Goal: Task Accomplishment & Management: Use online tool/utility

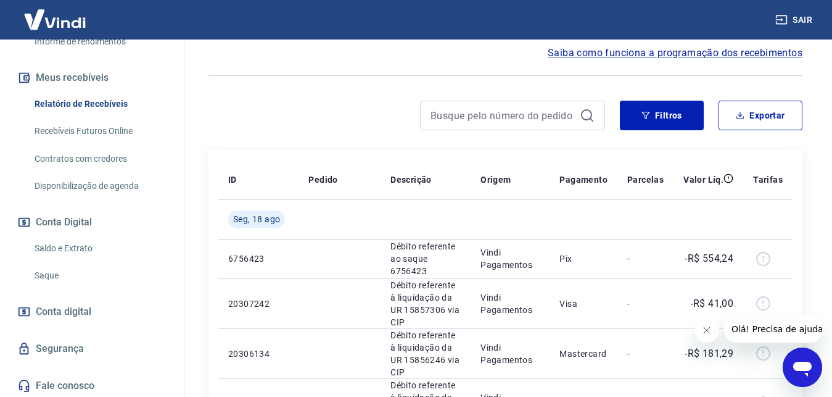
scroll to position [247, 0]
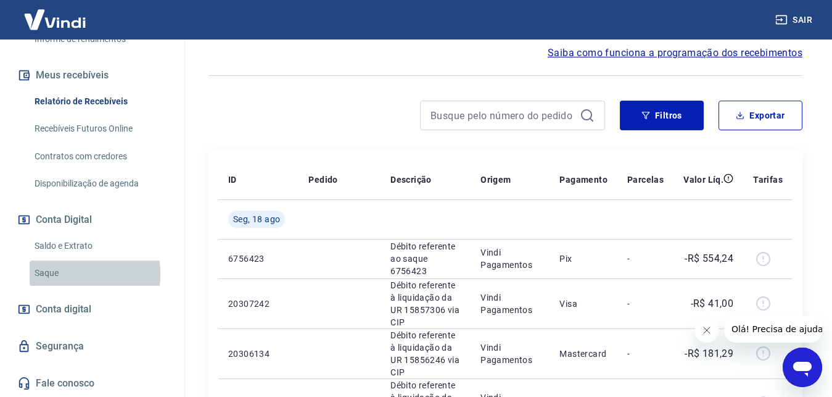
click at [42, 274] on link "Saque" at bounding box center [100, 272] width 140 height 25
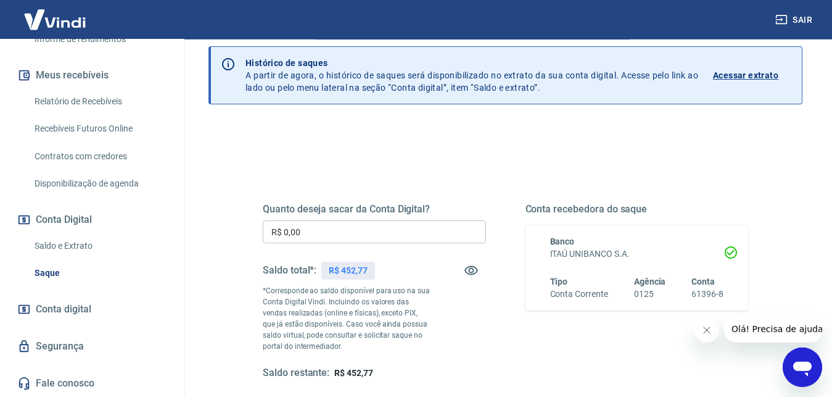
scroll to position [189, 0]
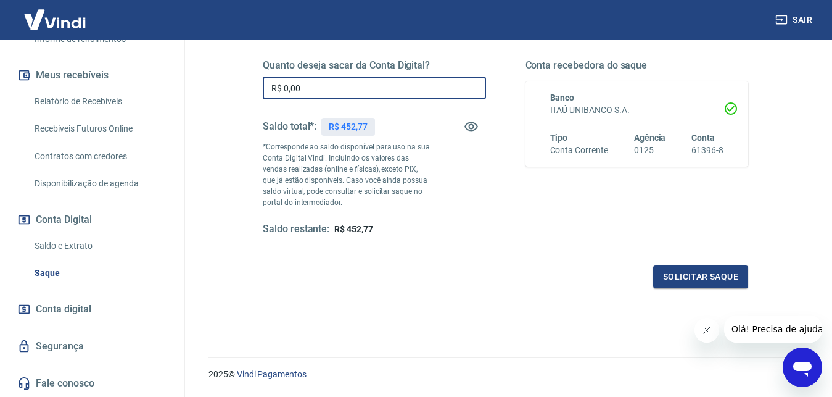
click at [389, 82] on input "R$ 0,00" at bounding box center [374, 87] width 223 height 23
type input "R$ 452,77"
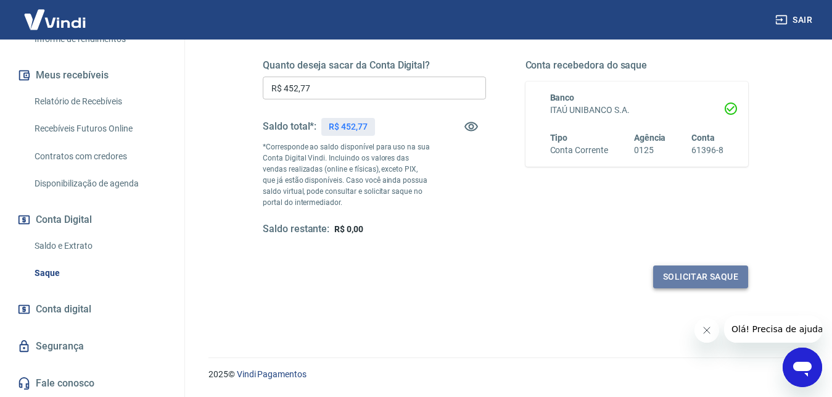
click at [717, 273] on button "Solicitar saque" at bounding box center [700, 276] width 95 height 23
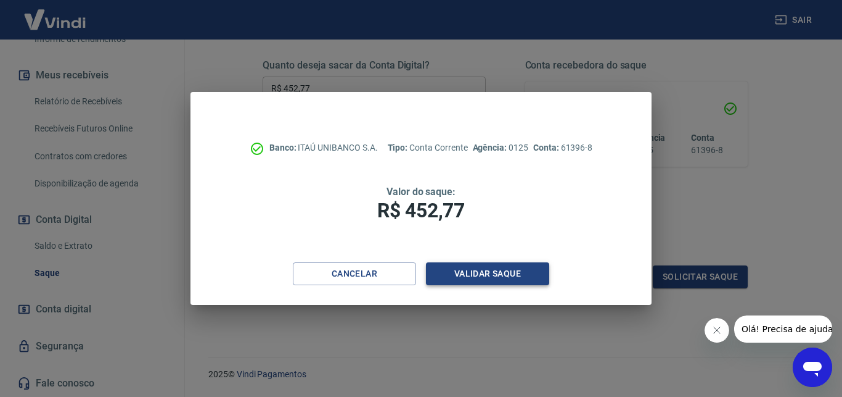
click at [526, 272] on button "Validar saque" at bounding box center [487, 273] width 123 height 23
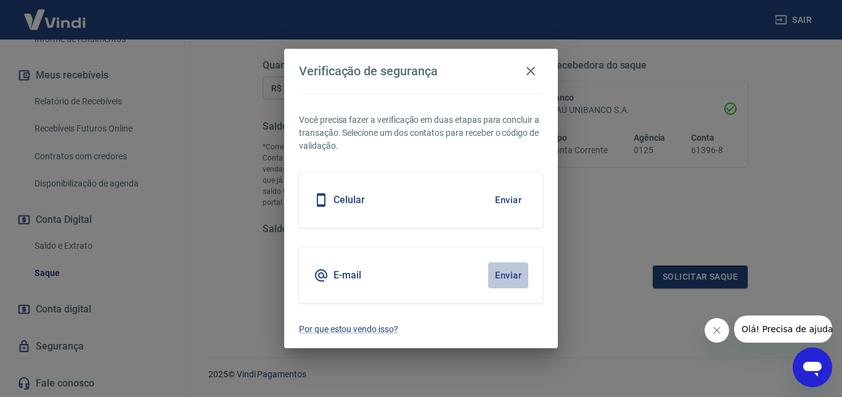
click at [508, 280] on button "Enviar" at bounding box center [508, 275] width 40 height 26
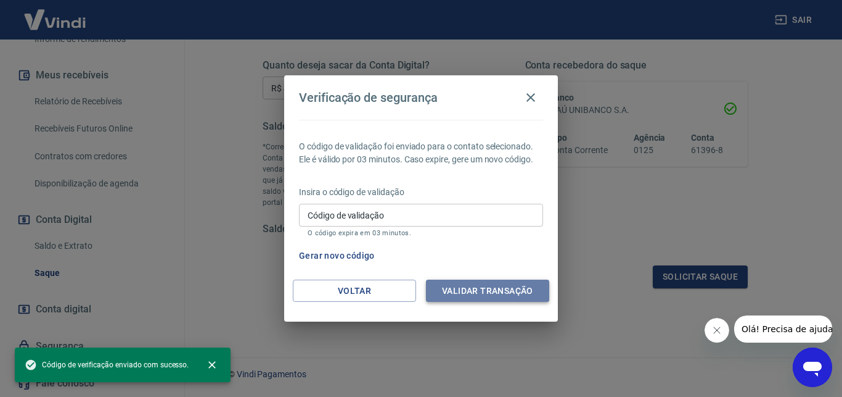
click at [462, 287] on button "Validar transação" at bounding box center [487, 290] width 123 height 23
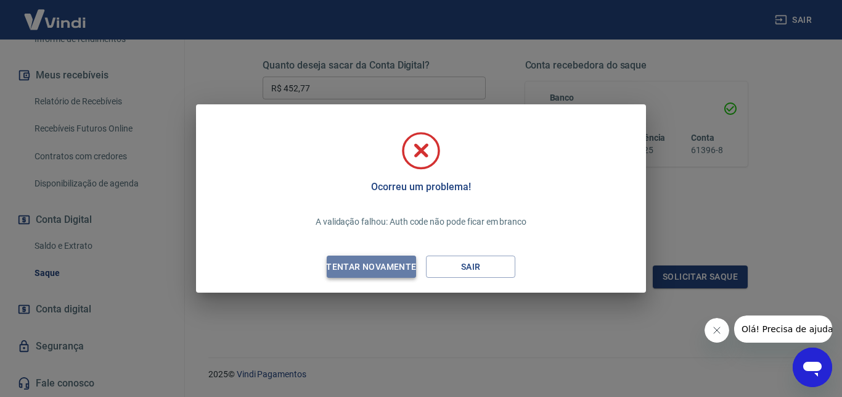
click at [397, 273] on div "Tentar novamente" at bounding box center [371, 266] width 120 height 15
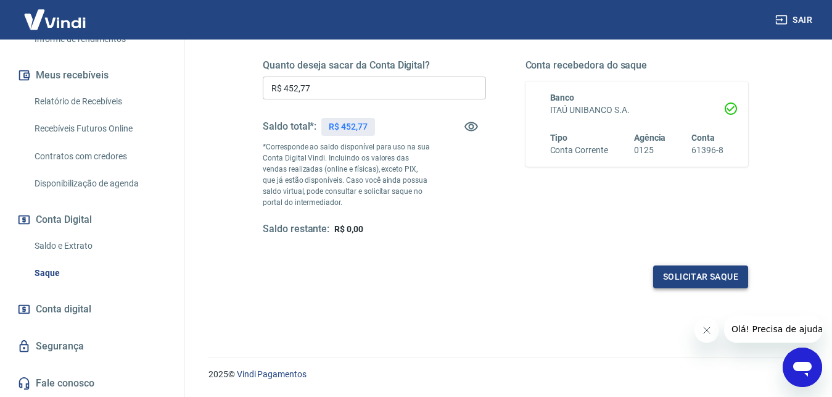
click at [691, 277] on button "Solicitar saque" at bounding box center [700, 276] width 95 height 23
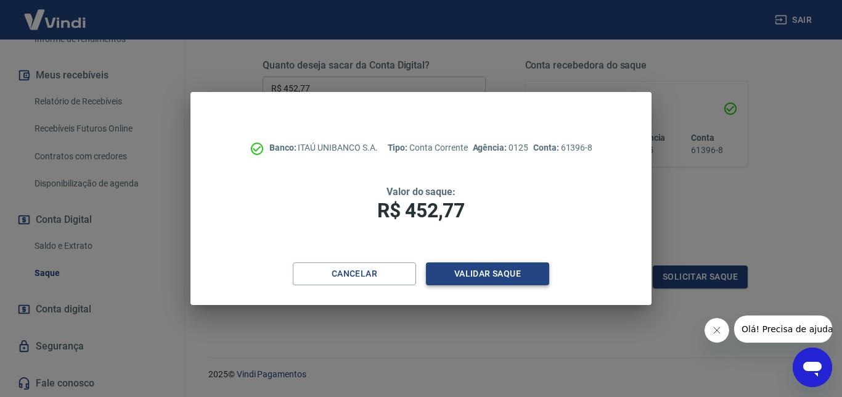
click at [532, 273] on button "Validar saque" at bounding box center [487, 273] width 123 height 23
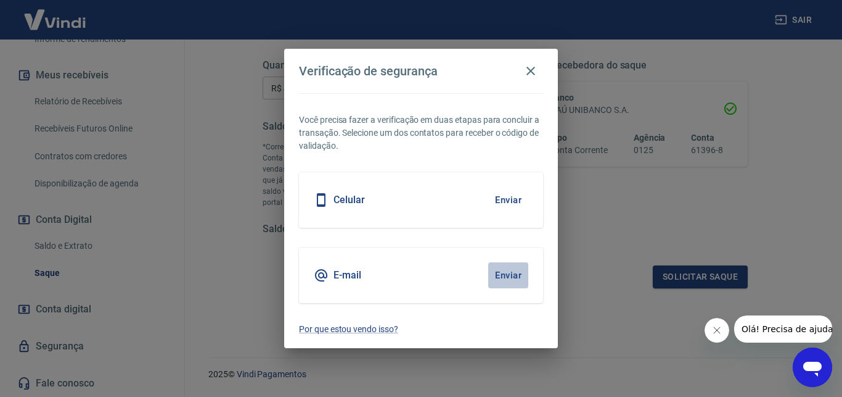
click at [496, 281] on button "Enviar" at bounding box center [508, 275] width 40 height 26
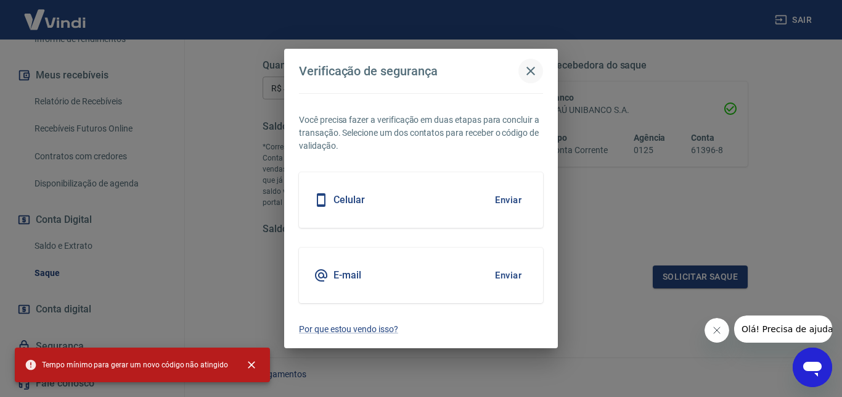
click at [525, 70] on icon "button" at bounding box center [531, 71] width 15 height 15
